Goal: Understand process/instructions: Learn about a topic

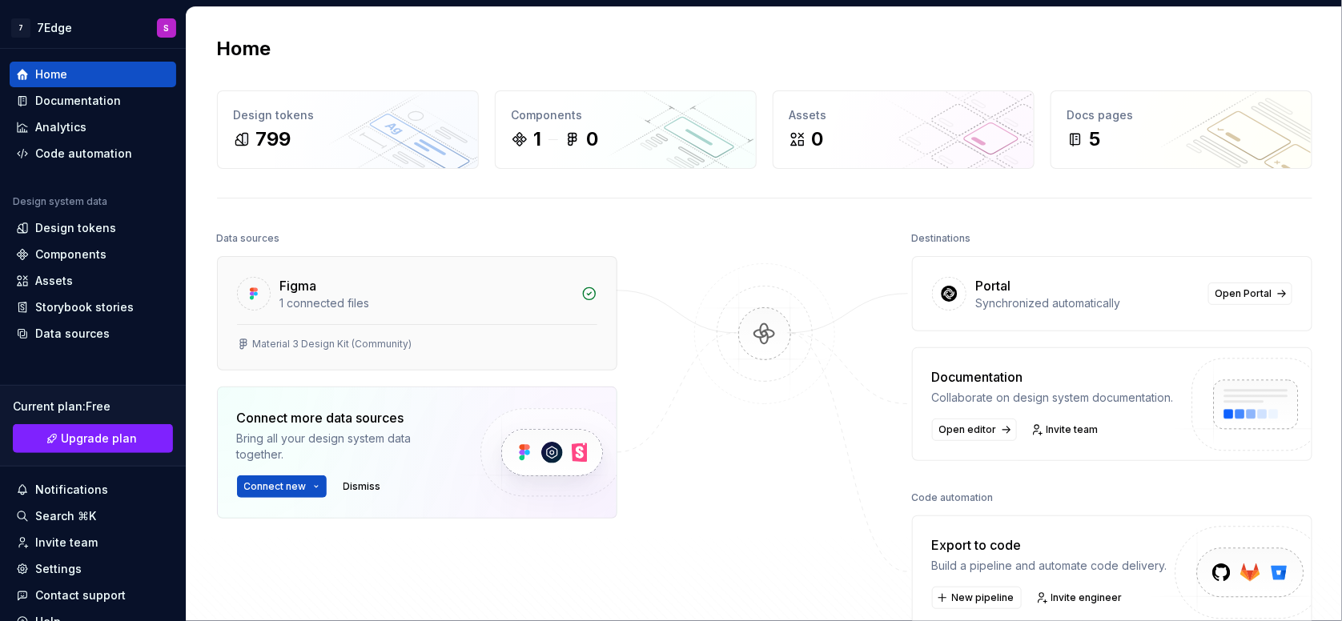
click at [552, 355] on div "Material 3 Design Kit (Community)" at bounding box center [417, 347] width 399 height 46
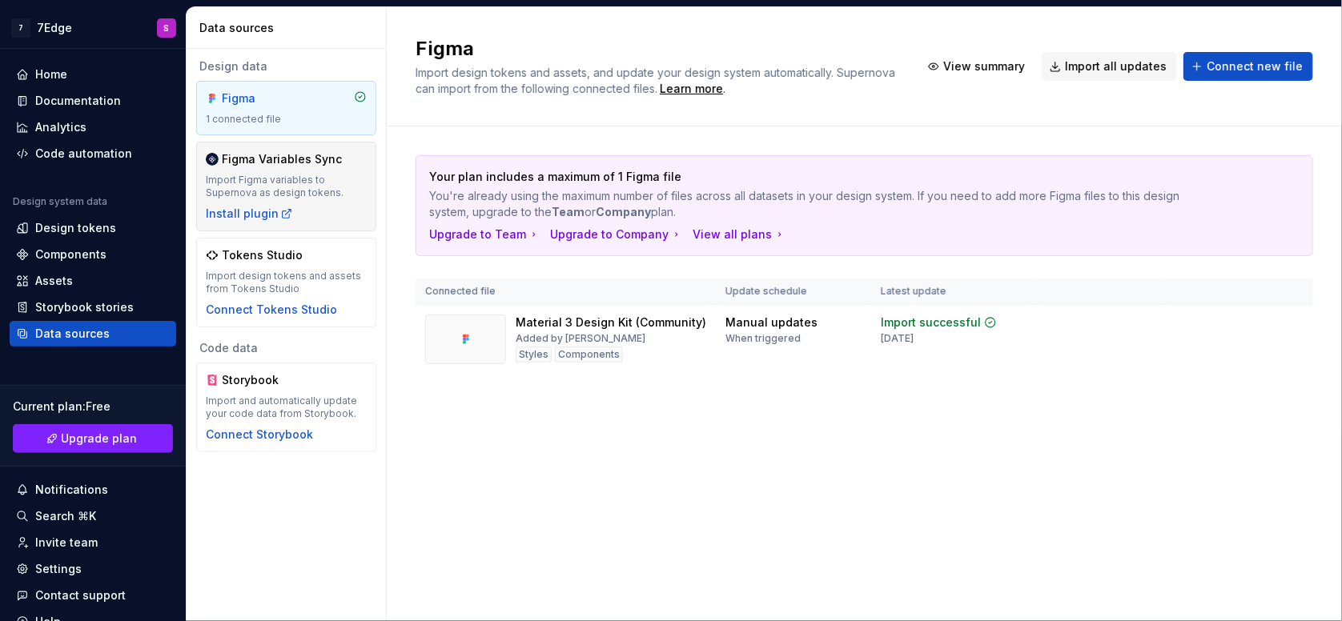
click at [341, 189] on div "Import Figma variables to Supernova as design tokens." at bounding box center [286, 187] width 161 height 26
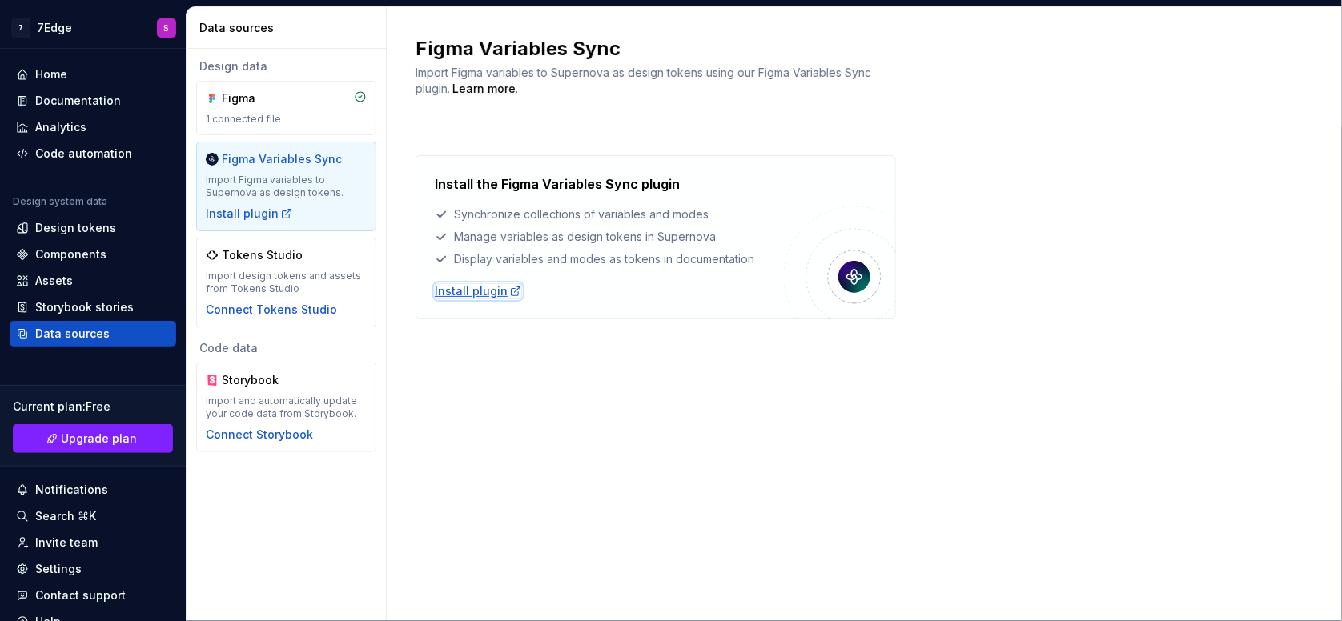
click at [465, 293] on div "Install plugin" at bounding box center [478, 291] width 87 height 16
